Goal: Task Accomplishment & Management: Complete application form

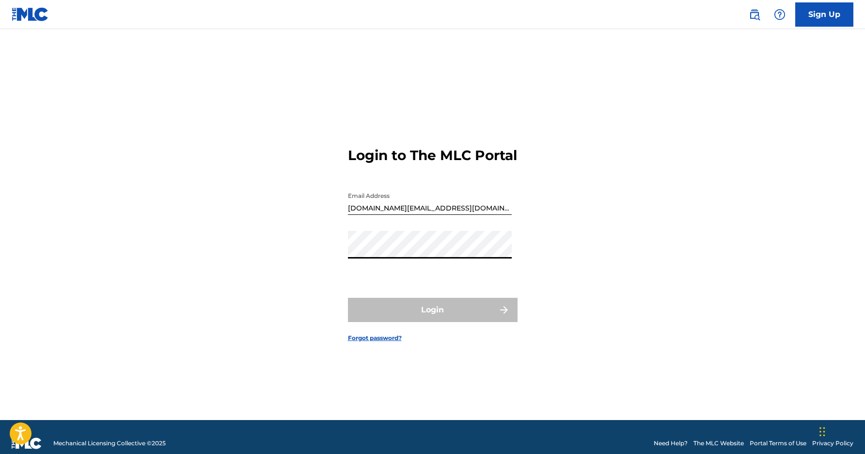
click at [453, 215] on input "samolawale.music@gmail.com" at bounding box center [430, 201] width 164 height 28
type input "s"
type input "[EMAIL_ADDRESS][DOMAIN_NAME]"
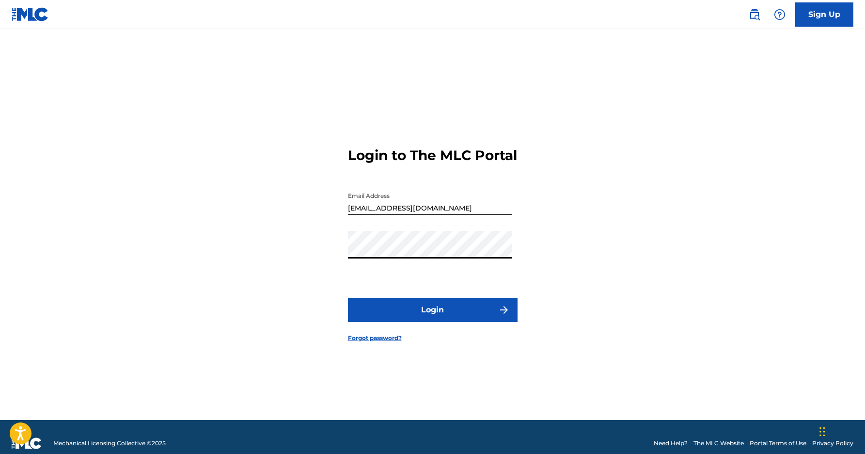
click at [447, 311] on button "Login" at bounding box center [433, 310] width 170 height 24
click at [441, 314] on button "Login" at bounding box center [433, 310] width 170 height 24
click at [387, 342] on link "Forgot password?" at bounding box center [375, 337] width 54 height 9
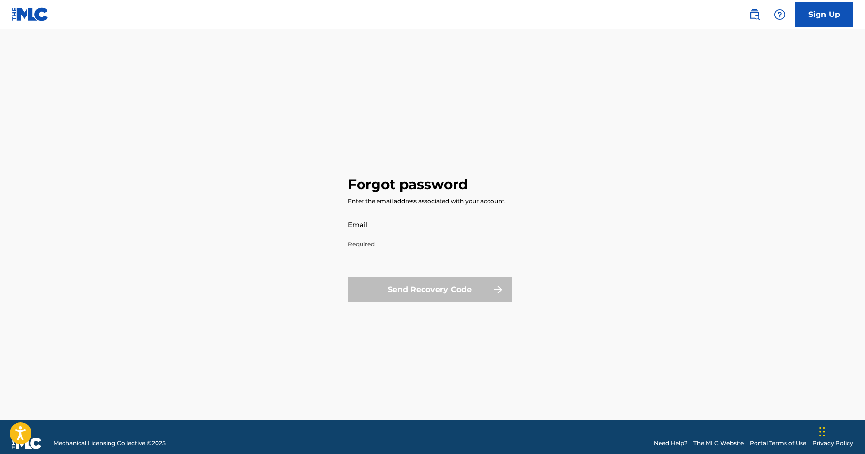
click at [423, 229] on input "Email" at bounding box center [430, 224] width 164 height 28
type input "[EMAIL_ADDRESS][DOMAIN_NAME]"
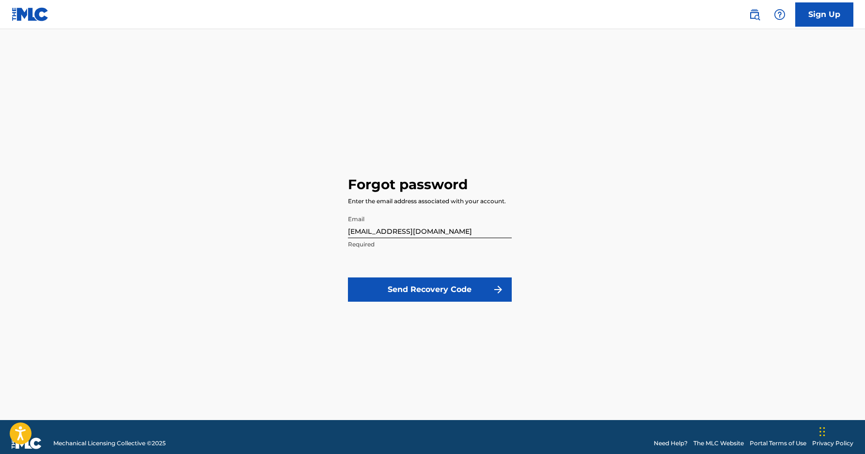
click at [443, 284] on button "Send Recovery Code" at bounding box center [430, 289] width 164 height 24
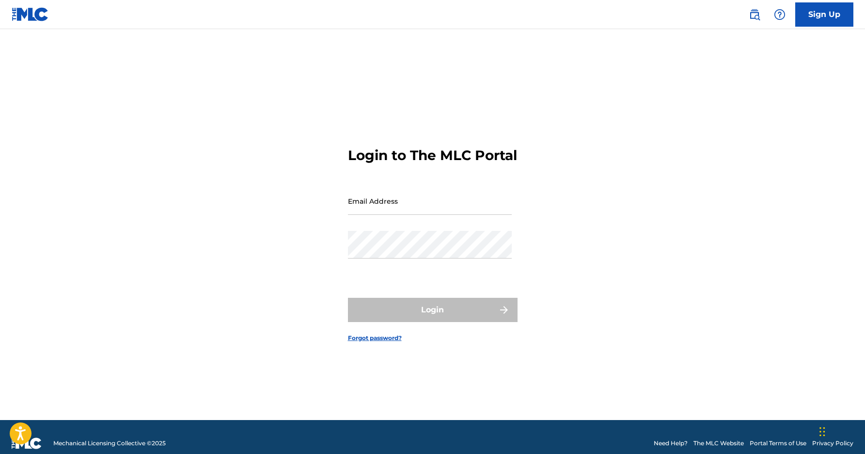
click at [447, 215] on input "Email Address" at bounding box center [430, 201] width 164 height 28
type input "[EMAIL_ADDRESS][DOMAIN_NAME]"
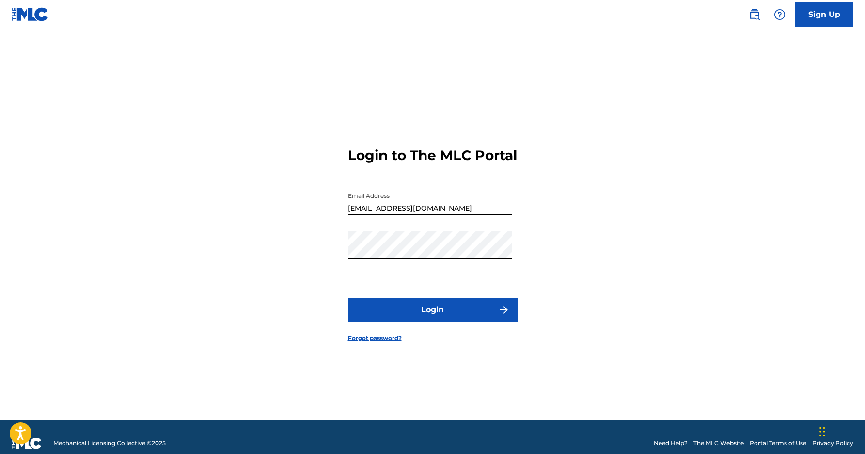
click at [440, 316] on button "Login" at bounding box center [433, 310] width 170 height 24
click at [387, 342] on link "Forgot password?" at bounding box center [375, 337] width 54 height 9
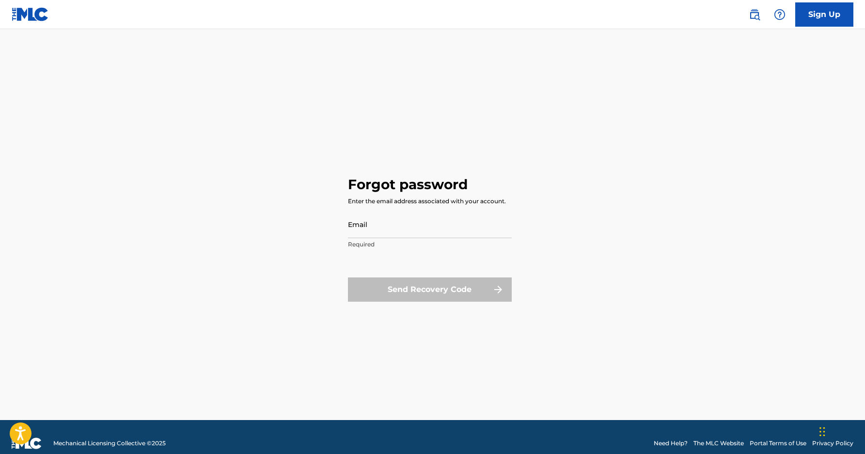
click at [446, 226] on input "Email" at bounding box center [430, 224] width 164 height 28
type input "[EMAIL_ADDRESS][DOMAIN_NAME]"
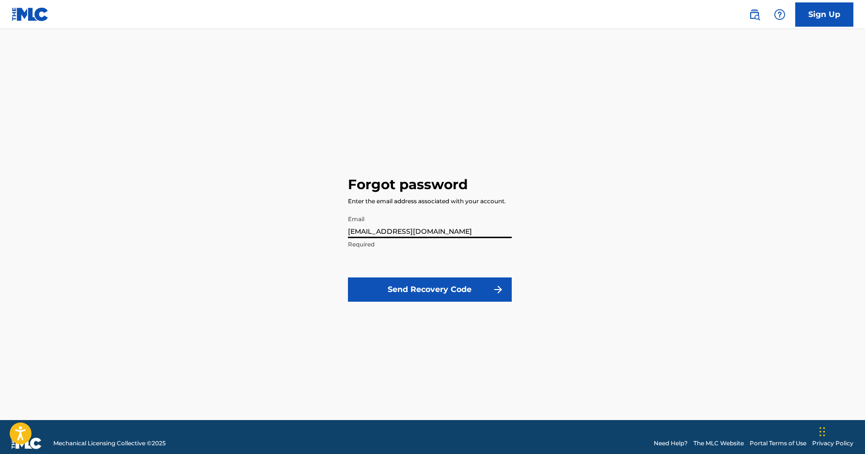
click at [452, 296] on button "Send Recovery Code" at bounding box center [430, 289] width 164 height 24
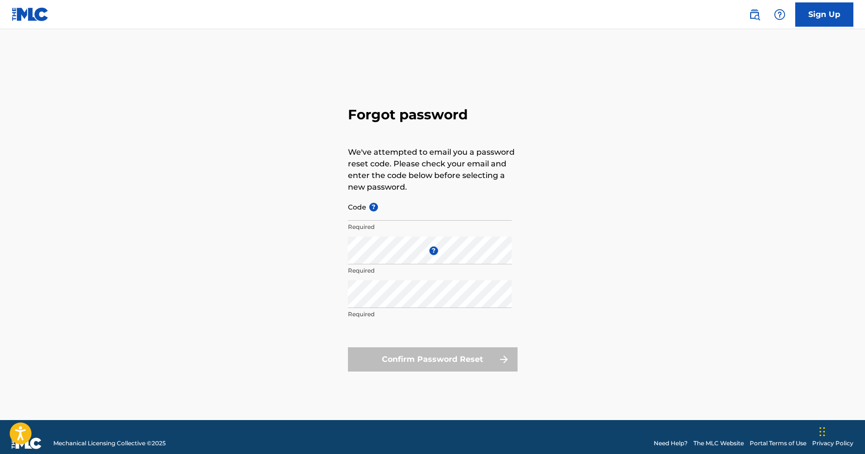
click at [395, 207] on input "Code ?" at bounding box center [430, 207] width 164 height 28
paste input "FP_9b3051d0d797478a4a9c25bf238b"
type input "FP_9b3051d0d797478a4a9c25bf238b"
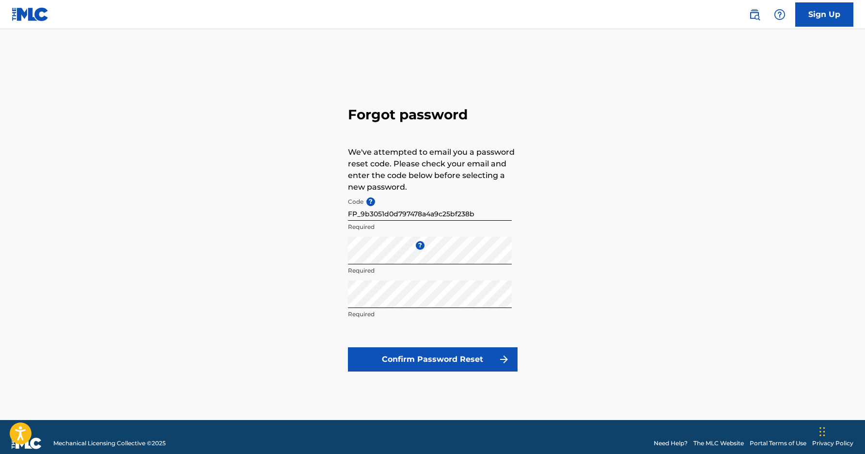
click at [368, 345] on form "Code ? FP_9b3051d0d797478a4a9c25bf238b Required Enter a new password ? Required…" at bounding box center [433, 282] width 170 height 178
click at [372, 351] on button "Confirm Password Reset" at bounding box center [433, 359] width 170 height 24
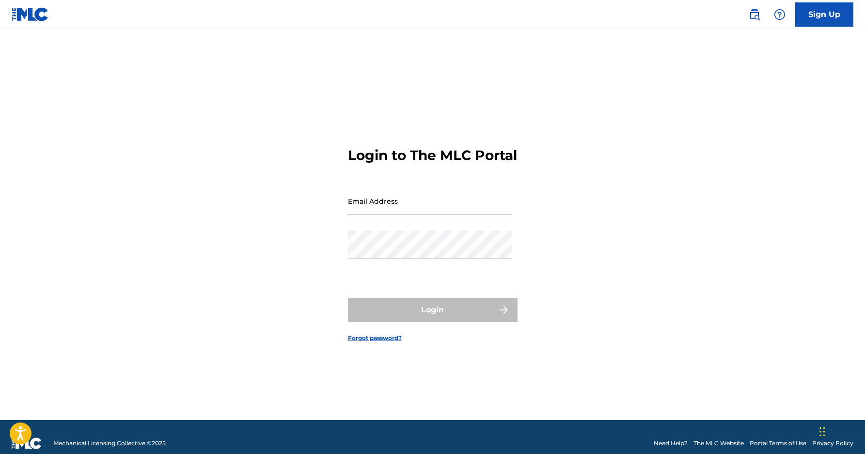
click at [453, 215] on input "Email Address" at bounding box center [430, 201] width 164 height 28
type input "[EMAIL_ADDRESS][DOMAIN_NAME]"
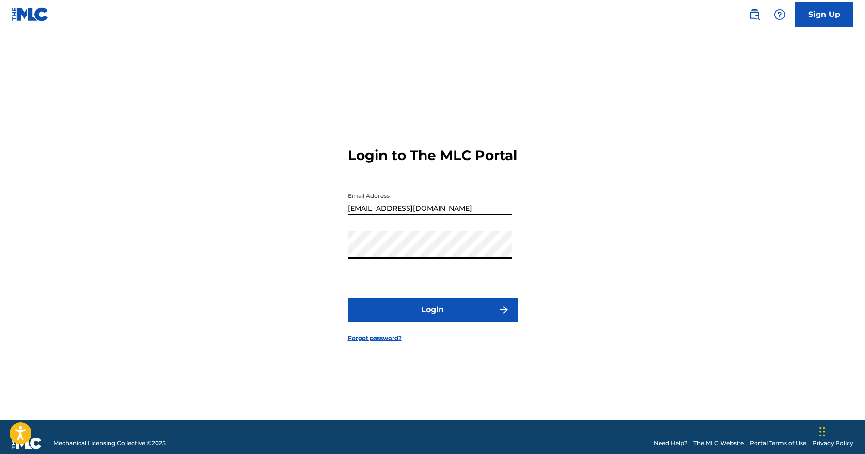
click at [414, 322] on button "Login" at bounding box center [433, 310] width 170 height 24
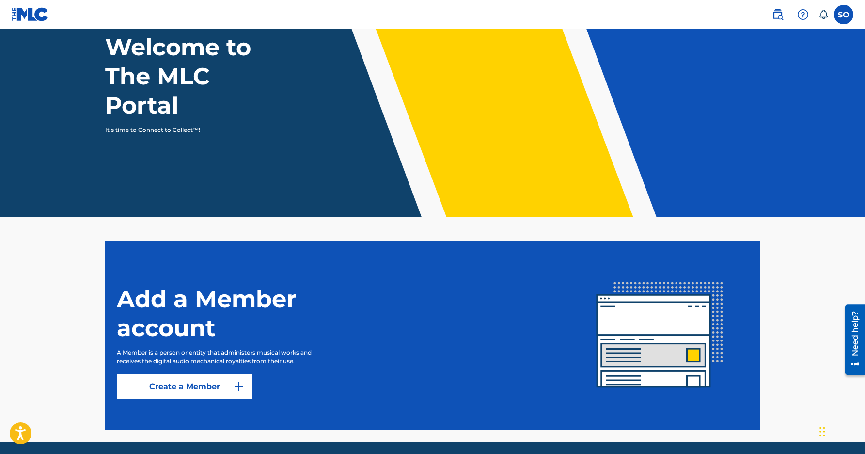
scroll to position [63, 0]
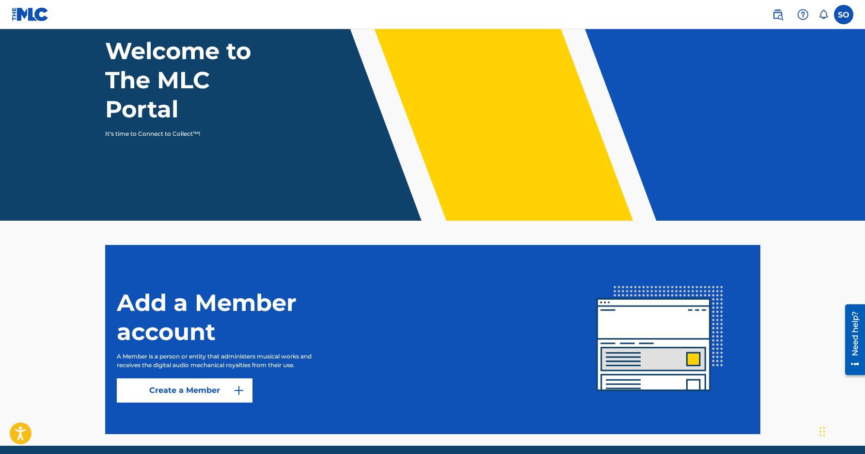
click at [214, 386] on link "Create a Member" at bounding box center [185, 390] width 136 height 24
